Goal: Transaction & Acquisition: Download file/media

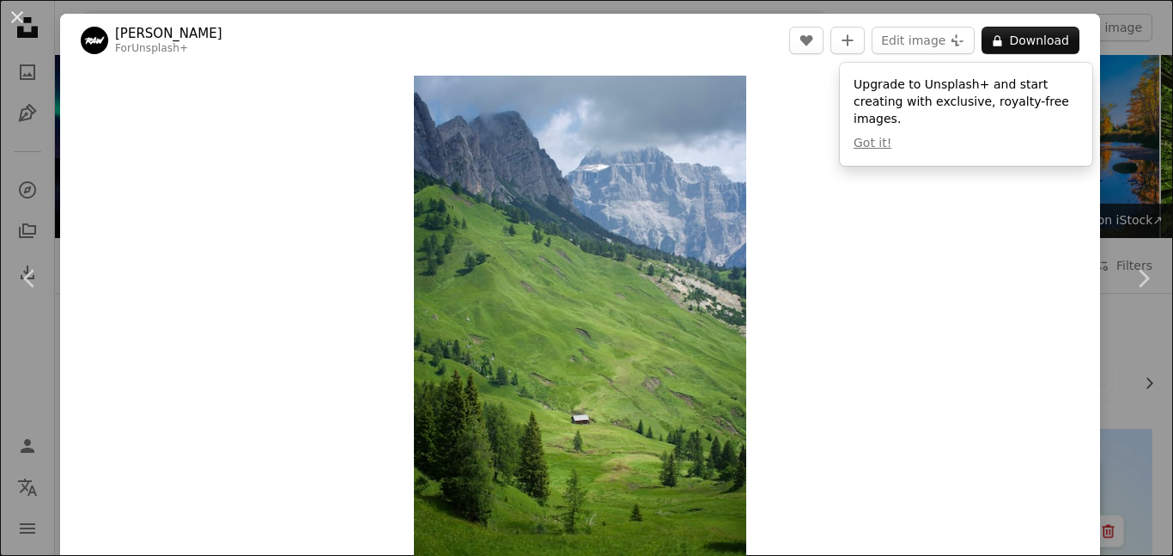
scroll to position [1172, 0]
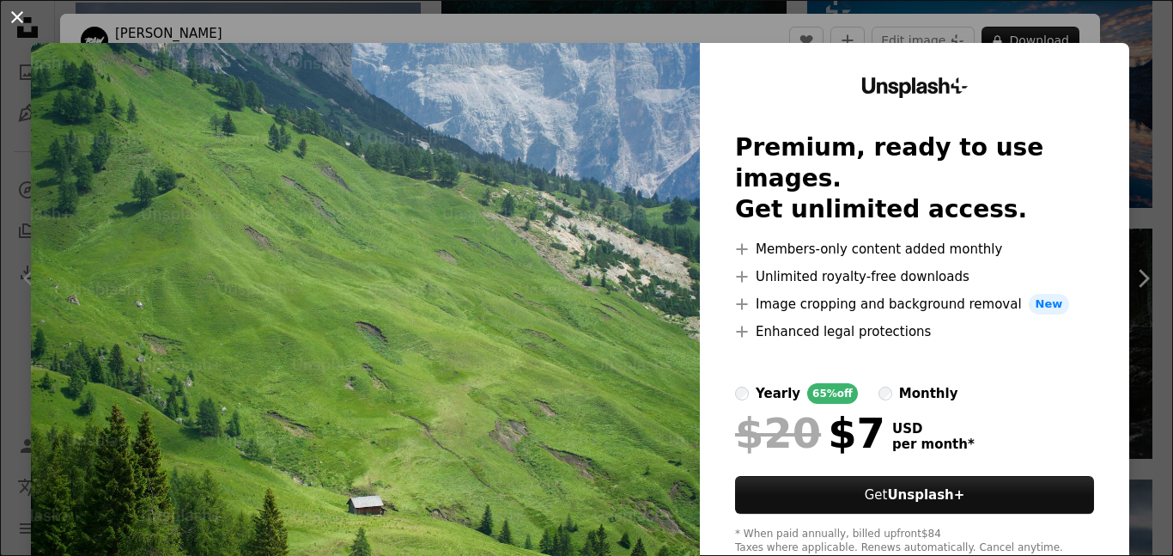
click at [8, 9] on button "An X shape" at bounding box center [17, 17] width 21 height 21
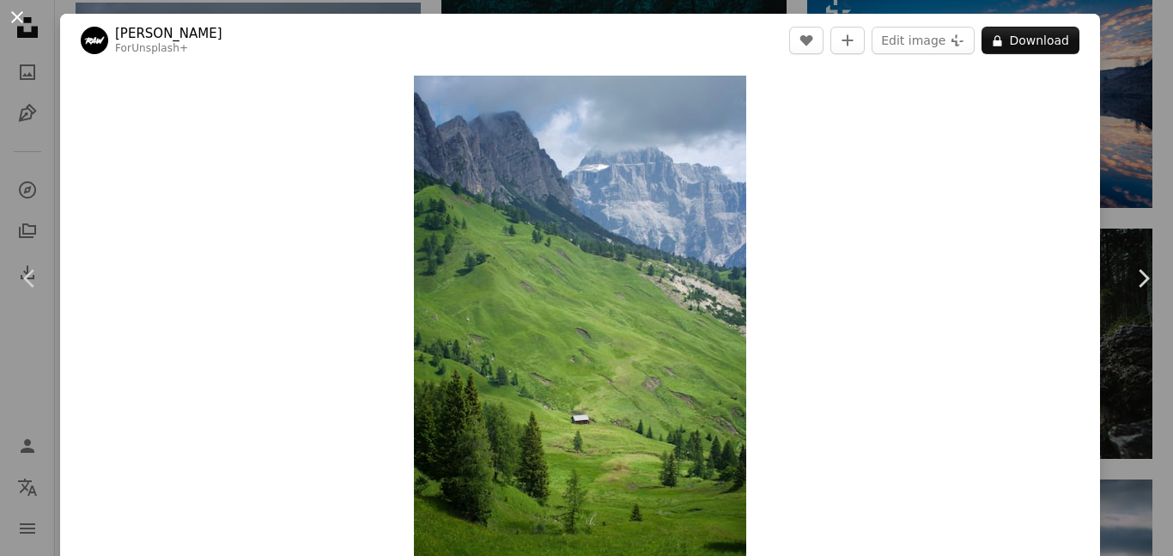
click at [20, 9] on button "An X shape" at bounding box center [17, 17] width 21 height 21
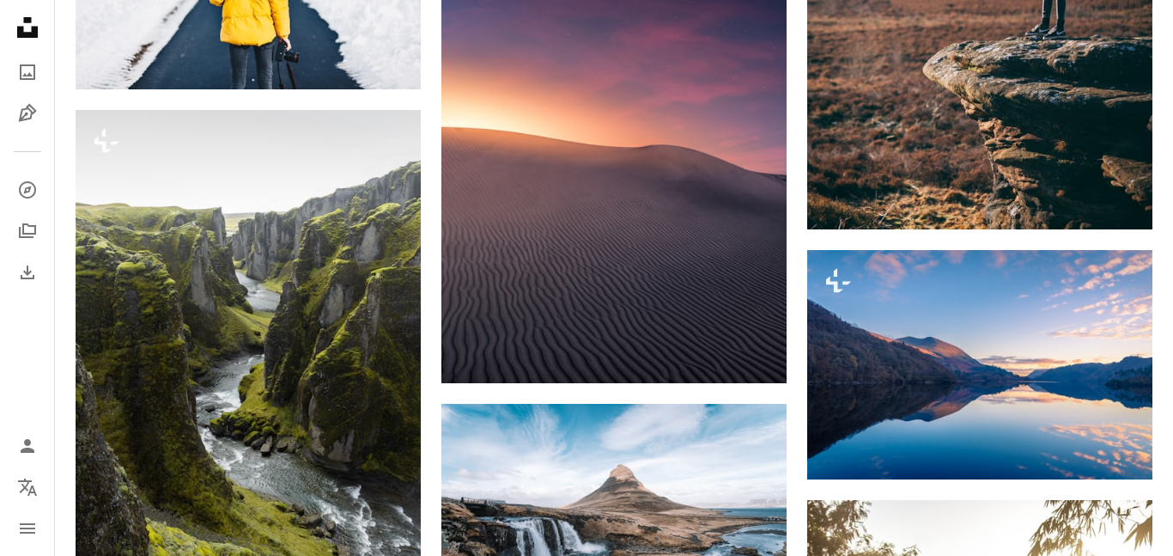
scroll to position [1857, 0]
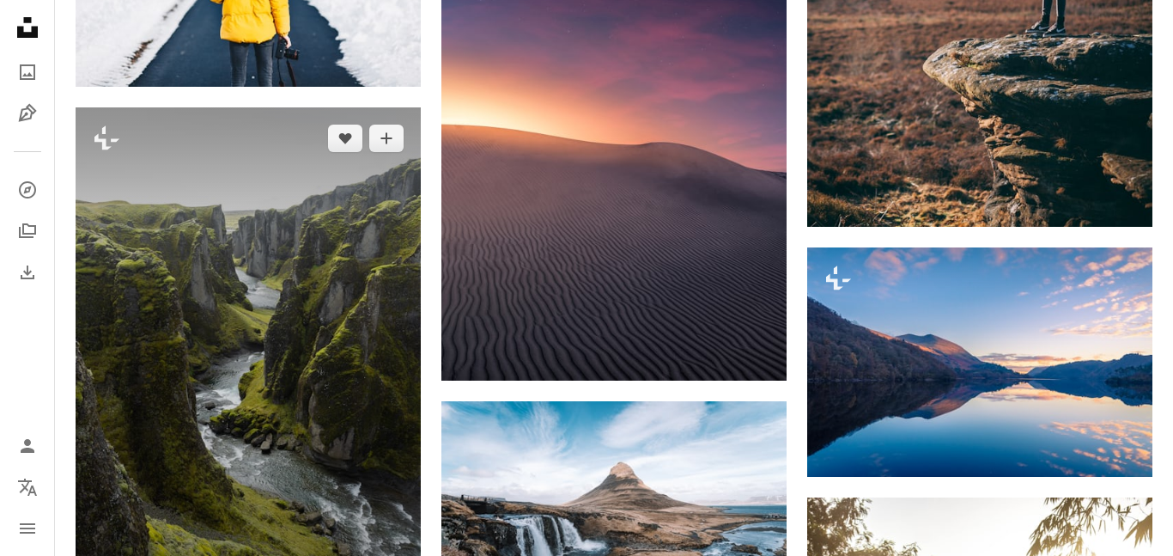
click at [277, 285] on img at bounding box center [248, 366] width 345 height 518
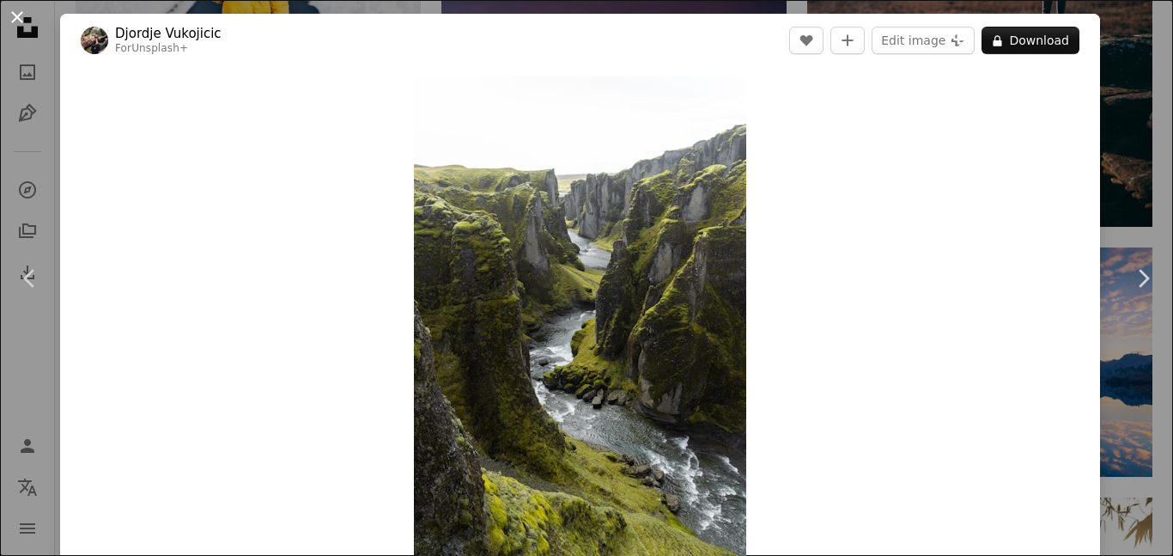
click at [21, 10] on button "An X shape" at bounding box center [17, 17] width 21 height 21
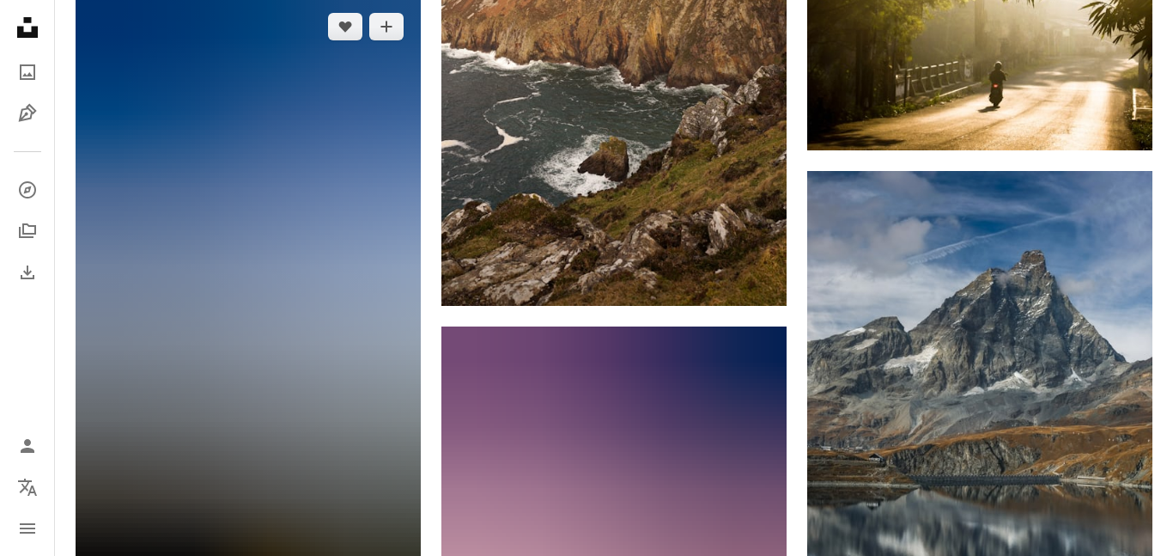
scroll to position [2717, 0]
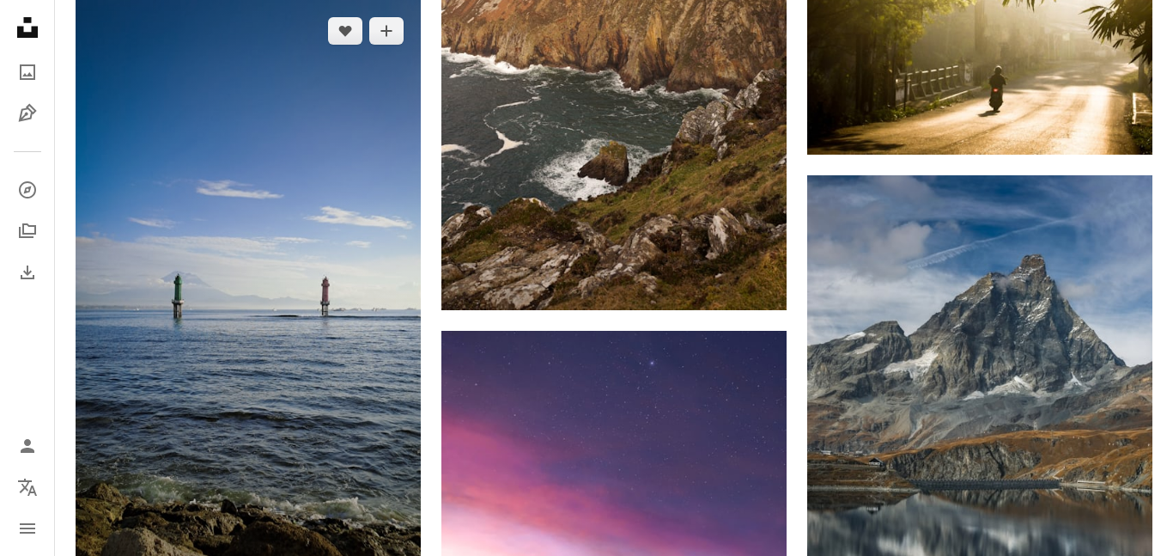
click at [301, 322] on img at bounding box center [248, 307] width 345 height 614
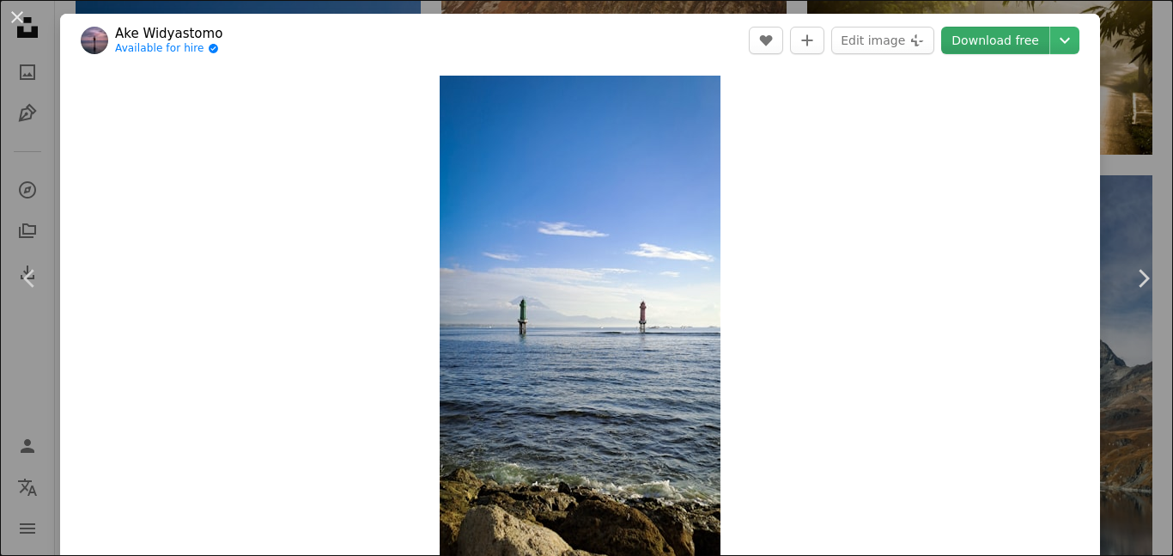
click at [1034, 35] on link "Download free" at bounding box center [995, 40] width 108 height 27
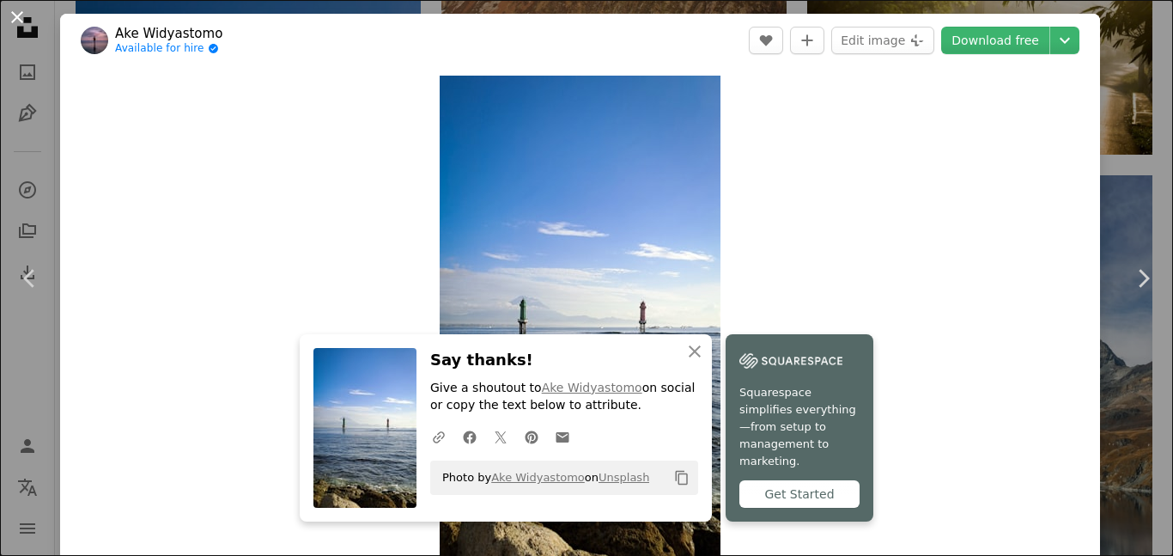
click at [15, 16] on button "An X shape" at bounding box center [17, 17] width 21 height 21
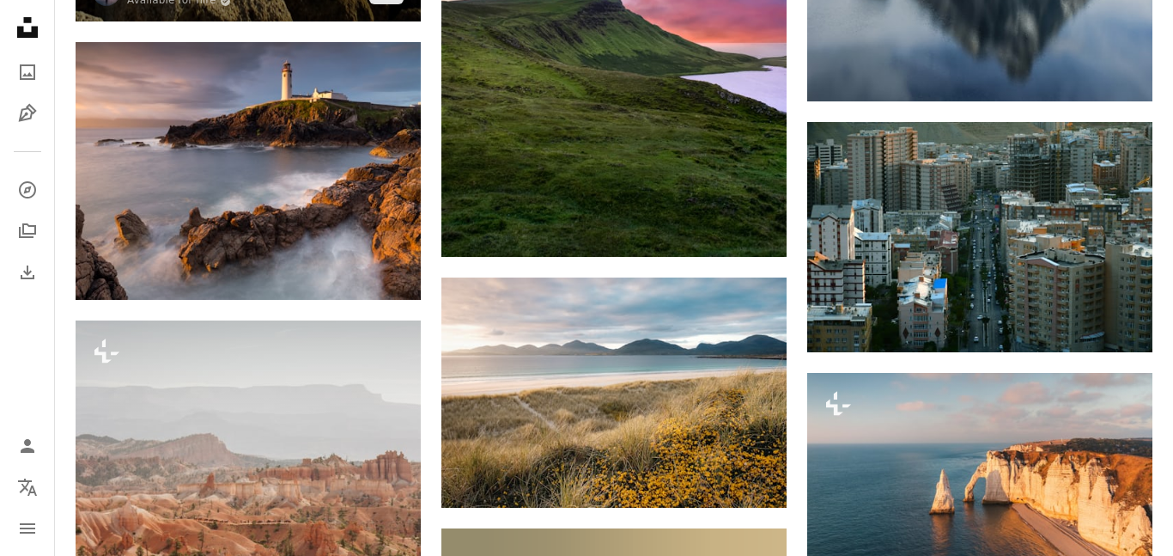
scroll to position [3305, 0]
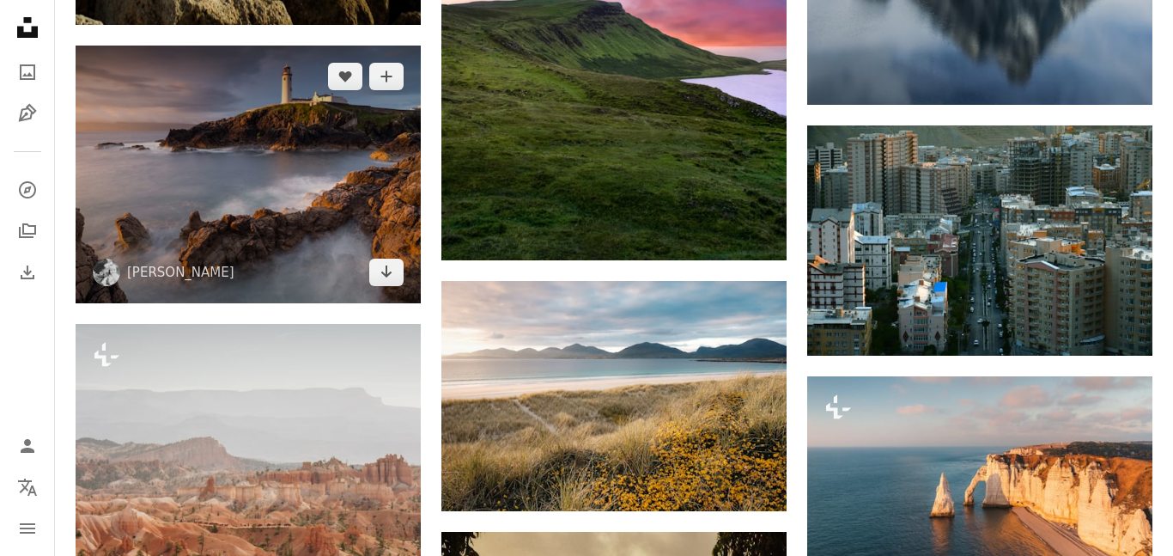
click at [203, 141] on img at bounding box center [248, 174] width 345 height 257
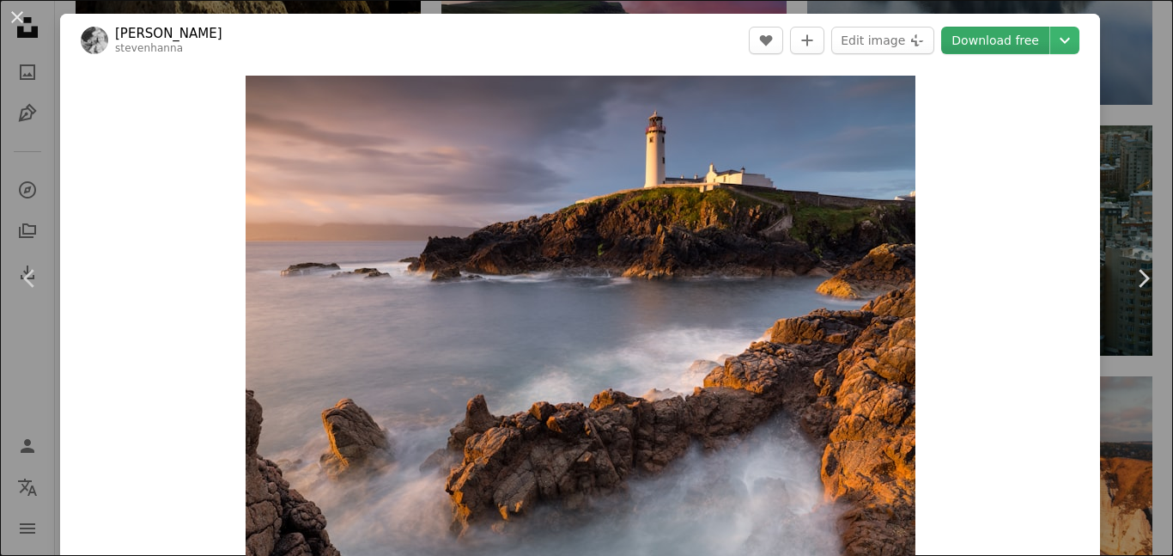
click at [1026, 43] on link "Download free" at bounding box center [995, 40] width 108 height 27
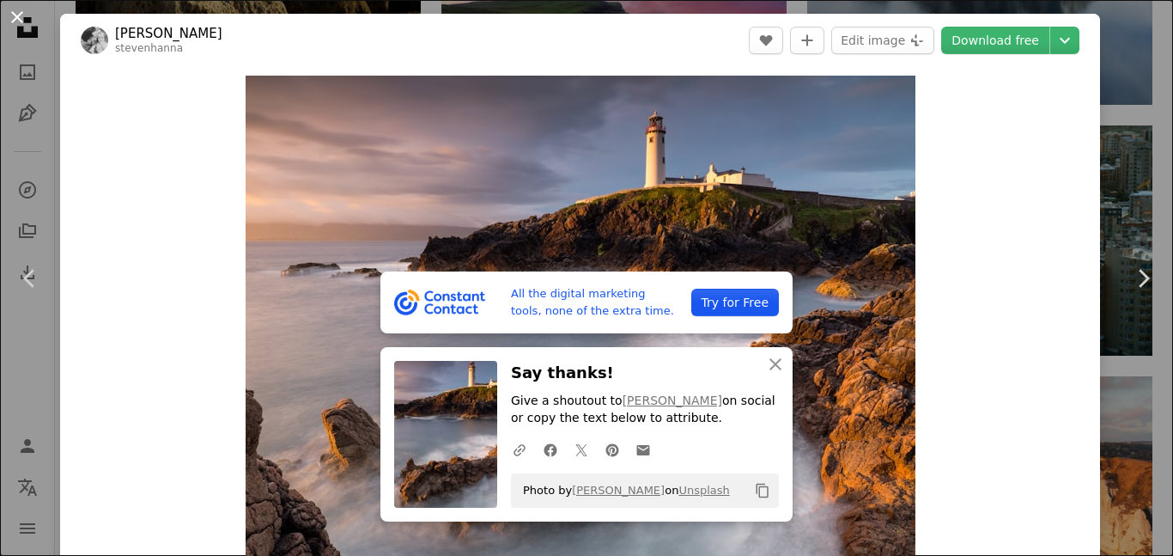
click at [27, 27] on button "An X shape" at bounding box center [17, 17] width 21 height 21
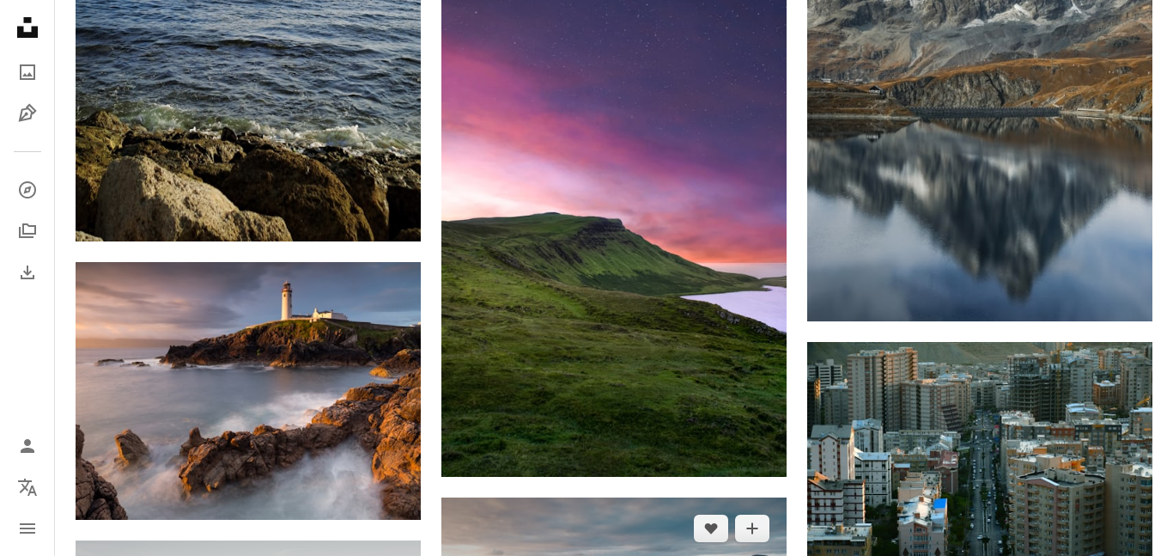
scroll to position [3097, 0]
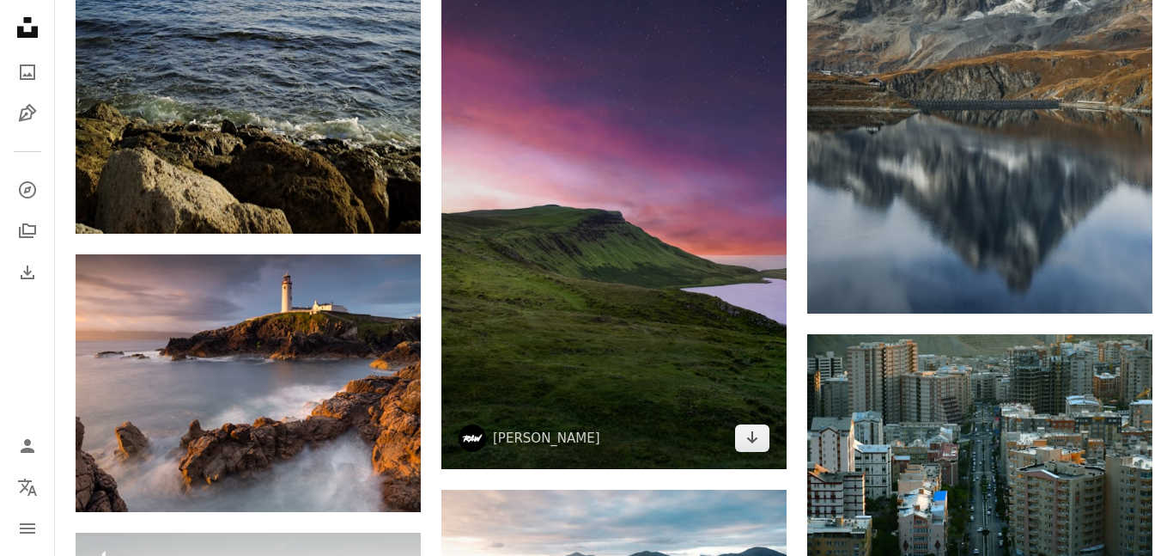
click at [625, 165] on img at bounding box center [613, 210] width 345 height 518
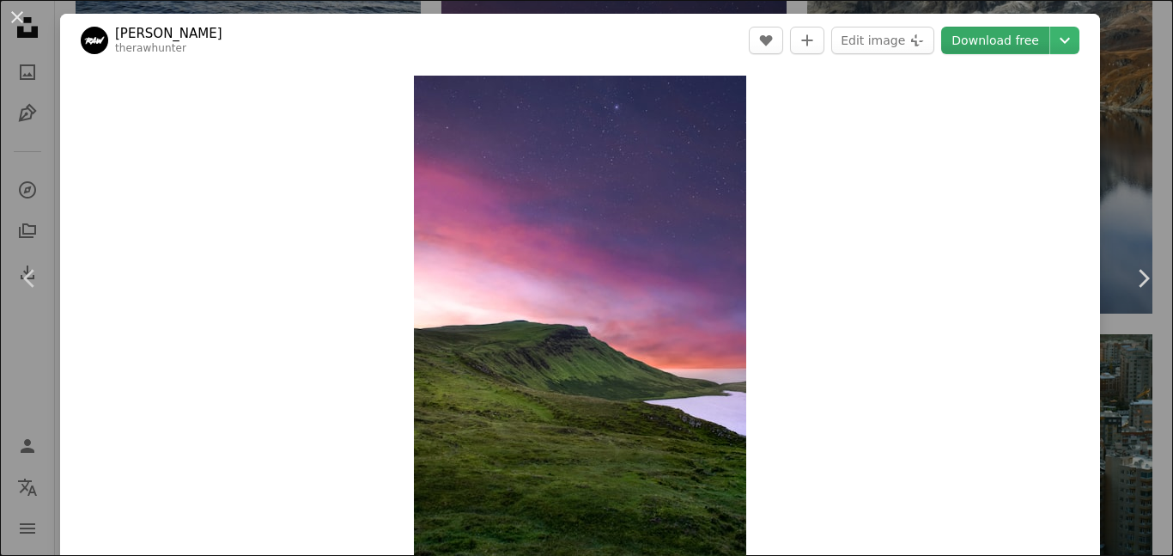
click at [1006, 49] on link "Download free" at bounding box center [995, 40] width 108 height 27
